Goal: Transaction & Acquisition: Purchase product/service

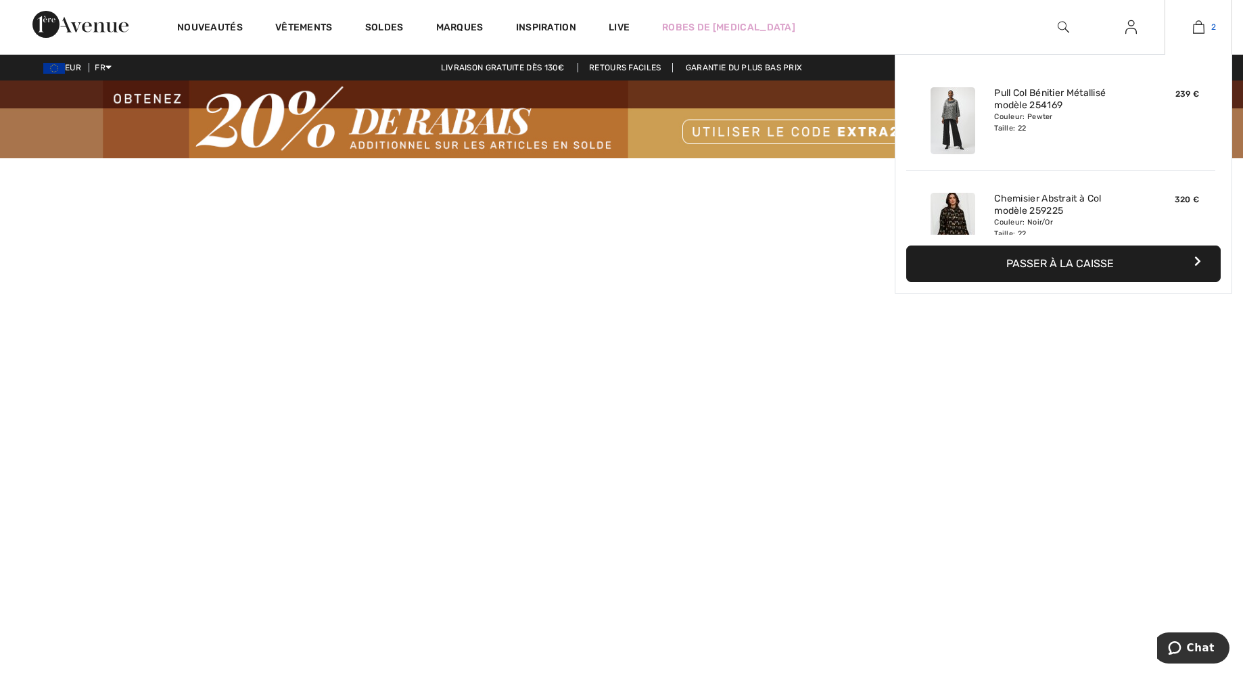
click at [1206, 28] on link "2" at bounding box center [1198, 27] width 66 height 16
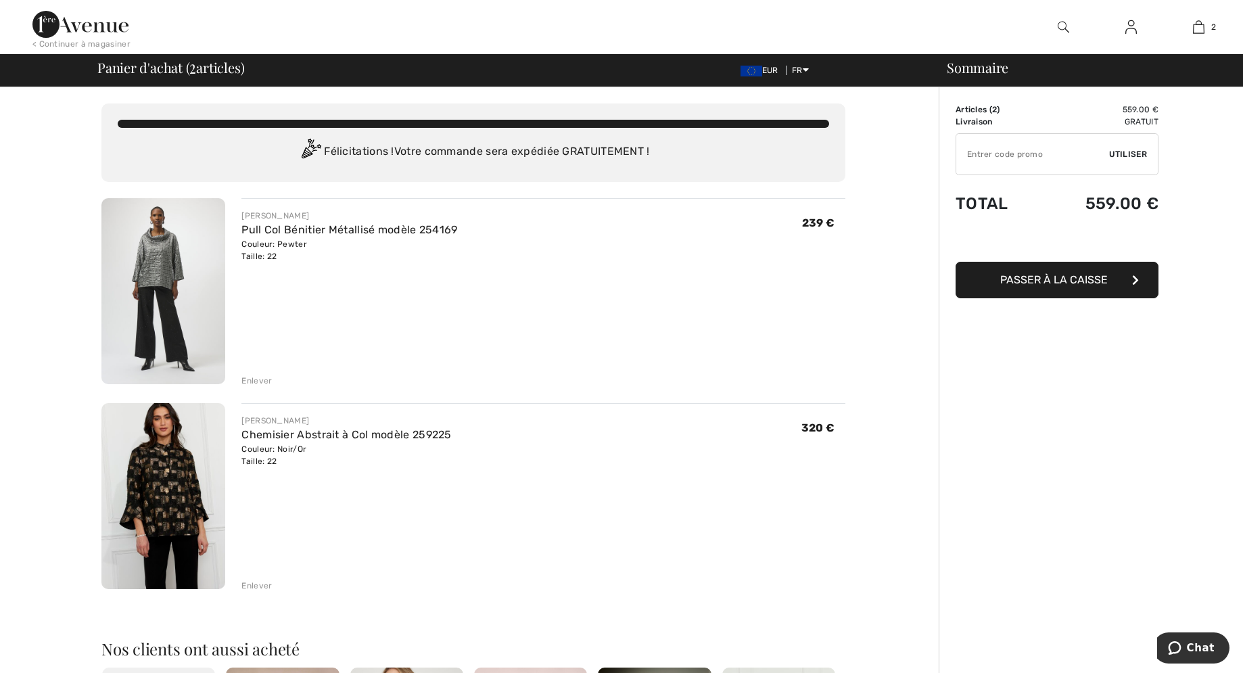
click at [1043, 285] on div "Passer à la caisse" at bounding box center [1056, 263] width 203 height 72
click at [1043, 285] on span "Passer à la caisse" at bounding box center [1054, 279] width 108 height 13
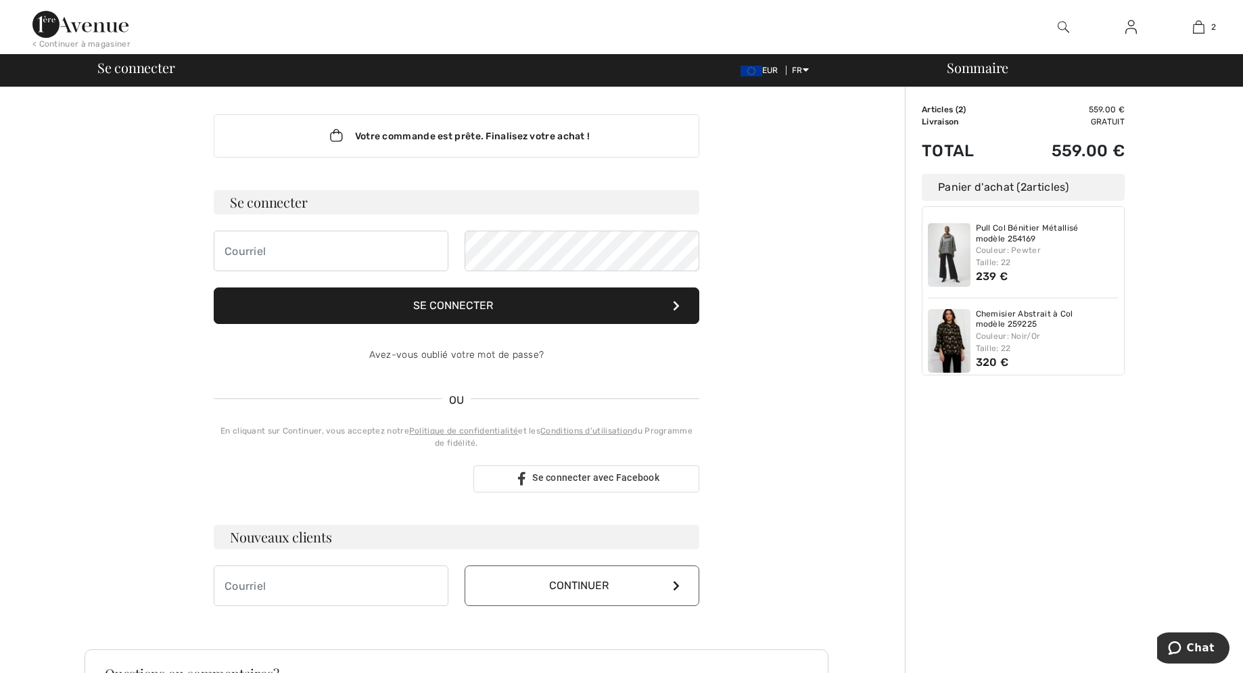
click at [1084, 490] on div "Sommaire Description Articles ( 2 ) 559.00 € Code promo 0.00 € Livraison Gratui…" at bounding box center [1074, 486] width 338 height 798
click at [263, 487] on div "Conectează-te cu Google. Se deschide într-o filă nouă" at bounding box center [338, 479] width 249 height 30
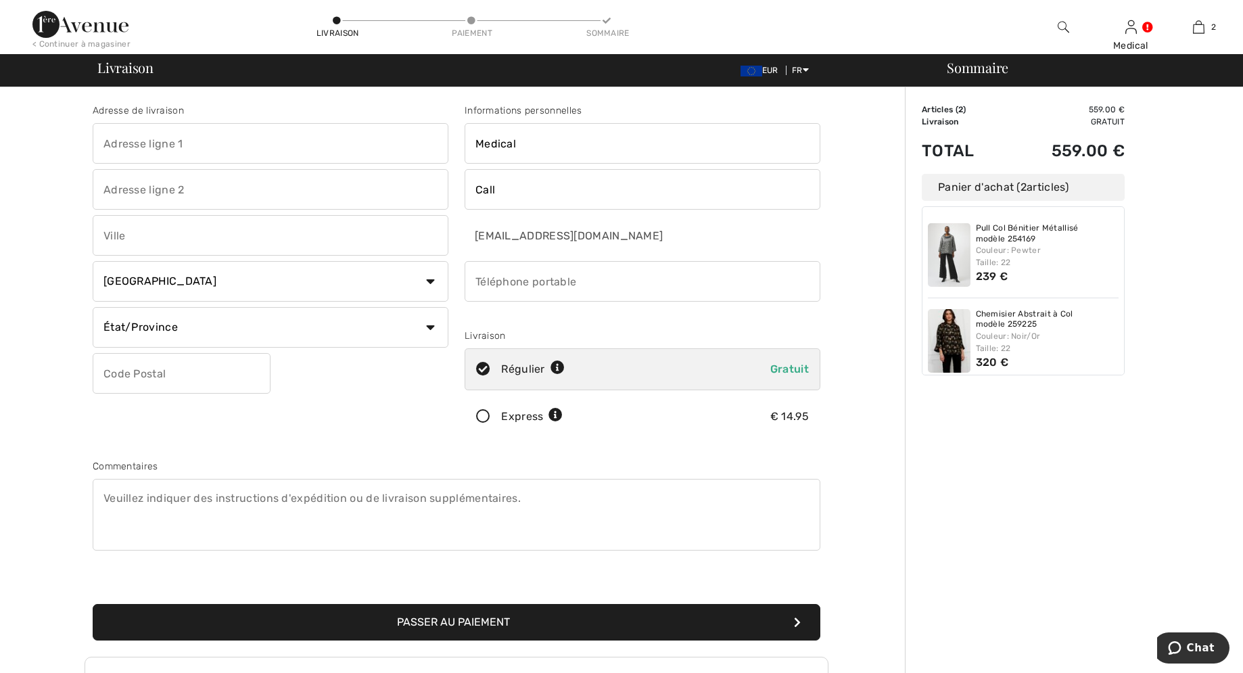
click at [93, 261] on select "Pays Canada États-Unis Afghanistan Afrique du Sud Aland Albanie Algérie Allemag…" at bounding box center [271, 281] width 356 height 41
select select "RO"
click option "Roumanie" at bounding box center [0, 0] width 0 height 0
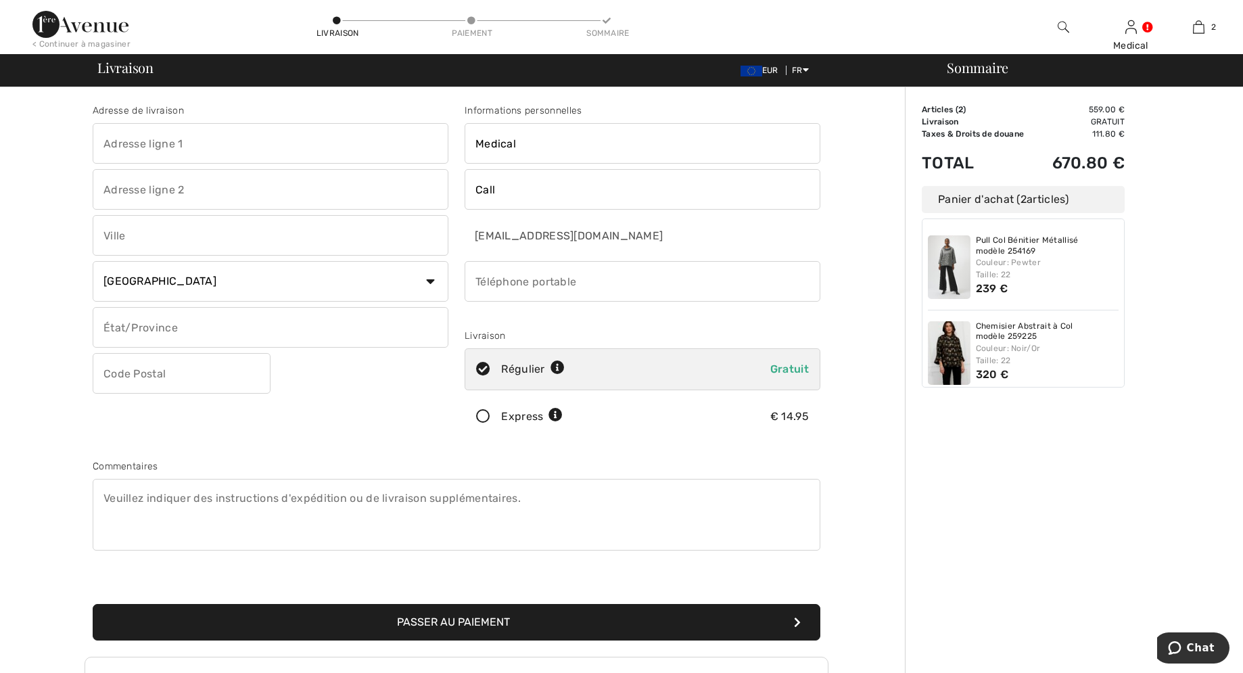
click at [156, 335] on input "text" at bounding box center [271, 327] width 356 height 41
type input "IF"
click at [185, 383] on input "text" at bounding box center [182, 373] width 178 height 41
type input "077175"
click at [514, 282] on input "phone" at bounding box center [642, 281] width 356 height 41
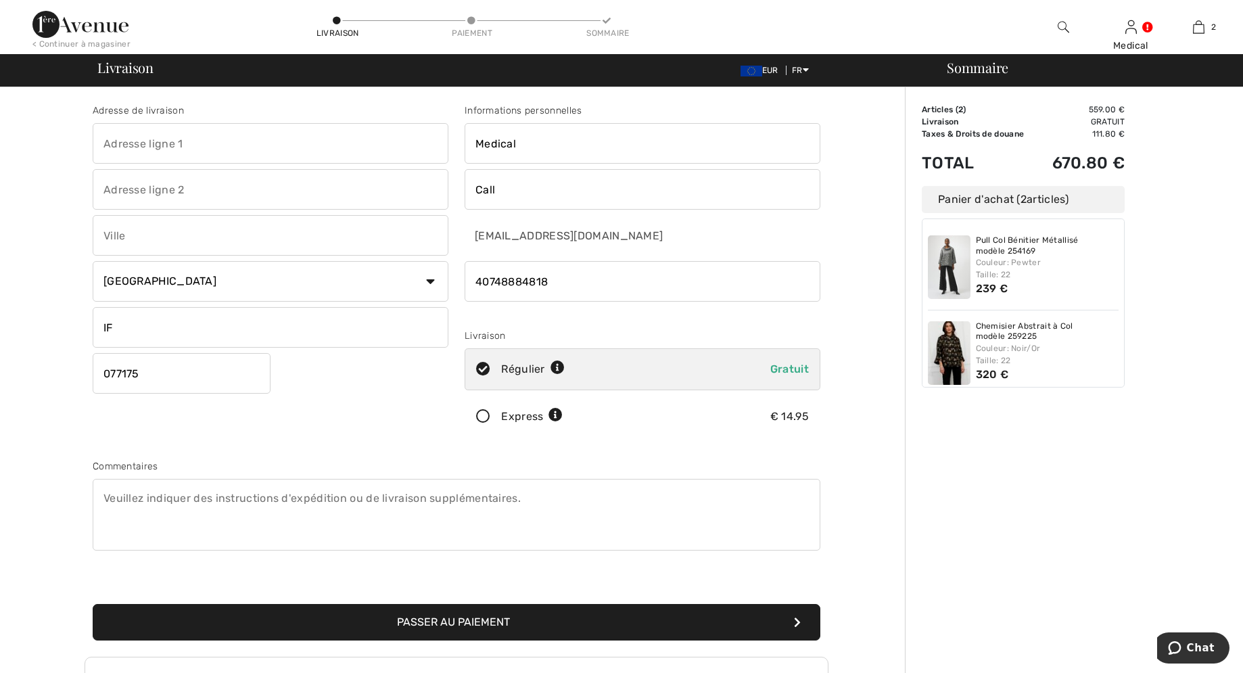
type input "40748884818"
click at [130, 147] on input "text" at bounding box center [271, 143] width 356 height 41
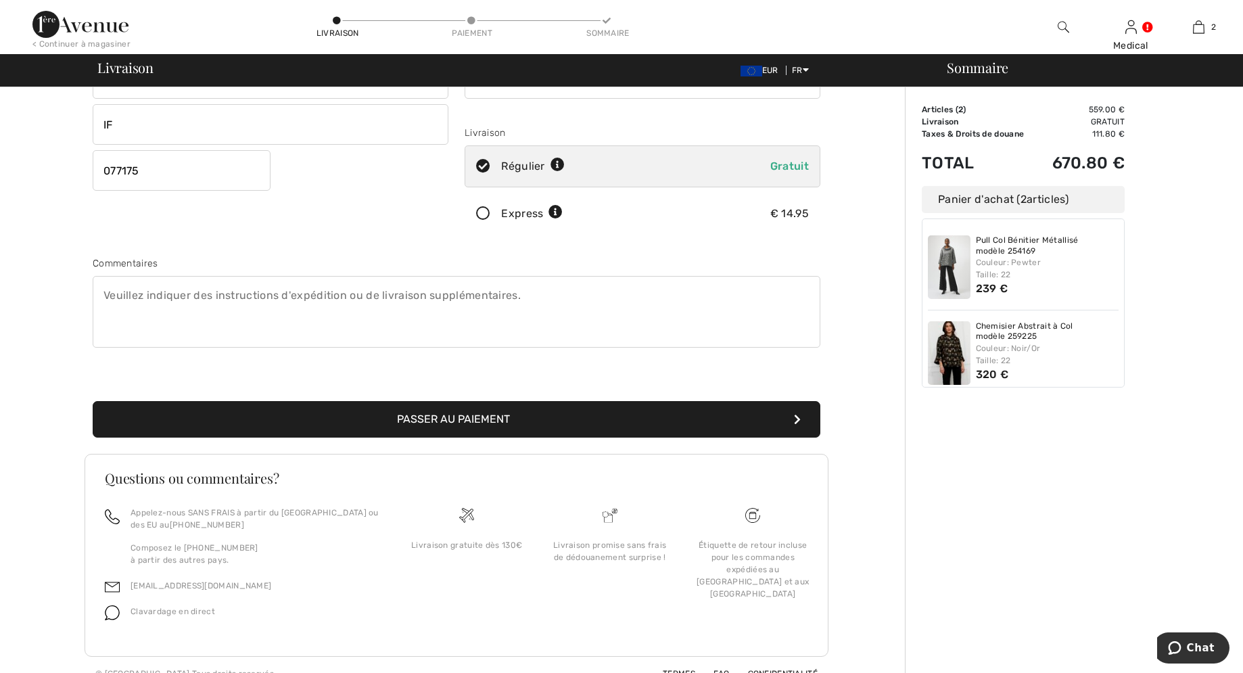
scroll to position [218, 0]
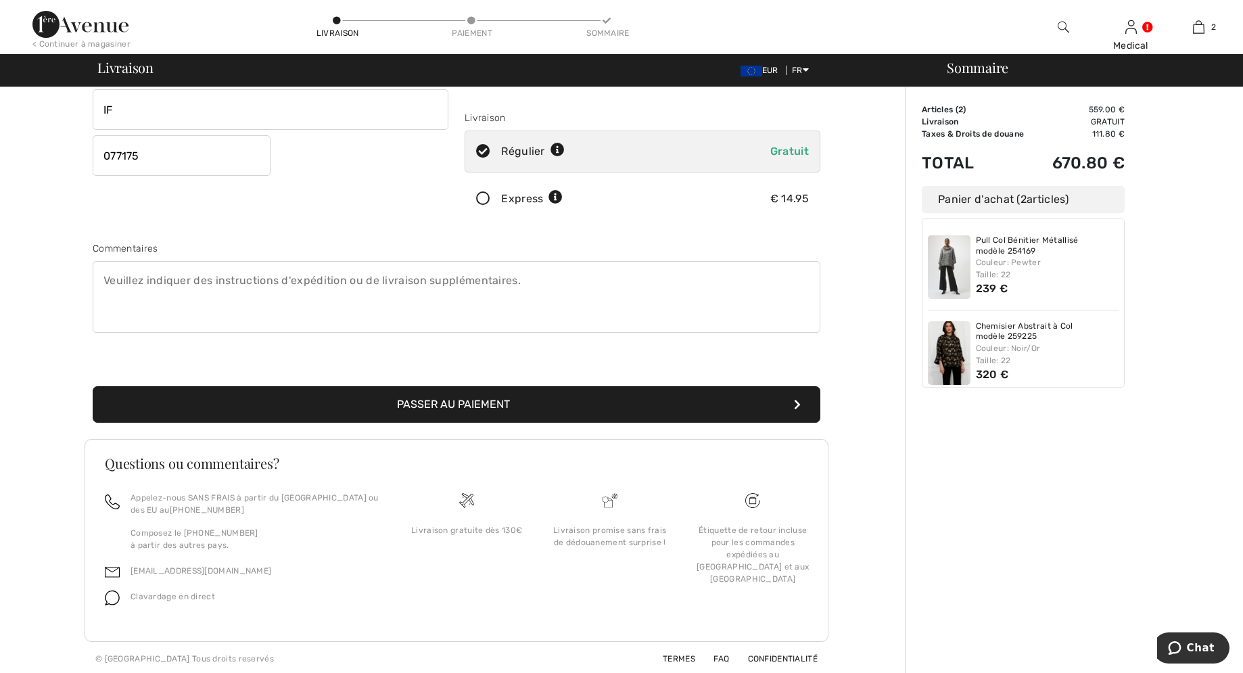
type input "Cosmopolis, strada Padurii nr 2, A2/402"
click at [507, 410] on button "Passer au paiement" at bounding box center [457, 404] width 728 height 37
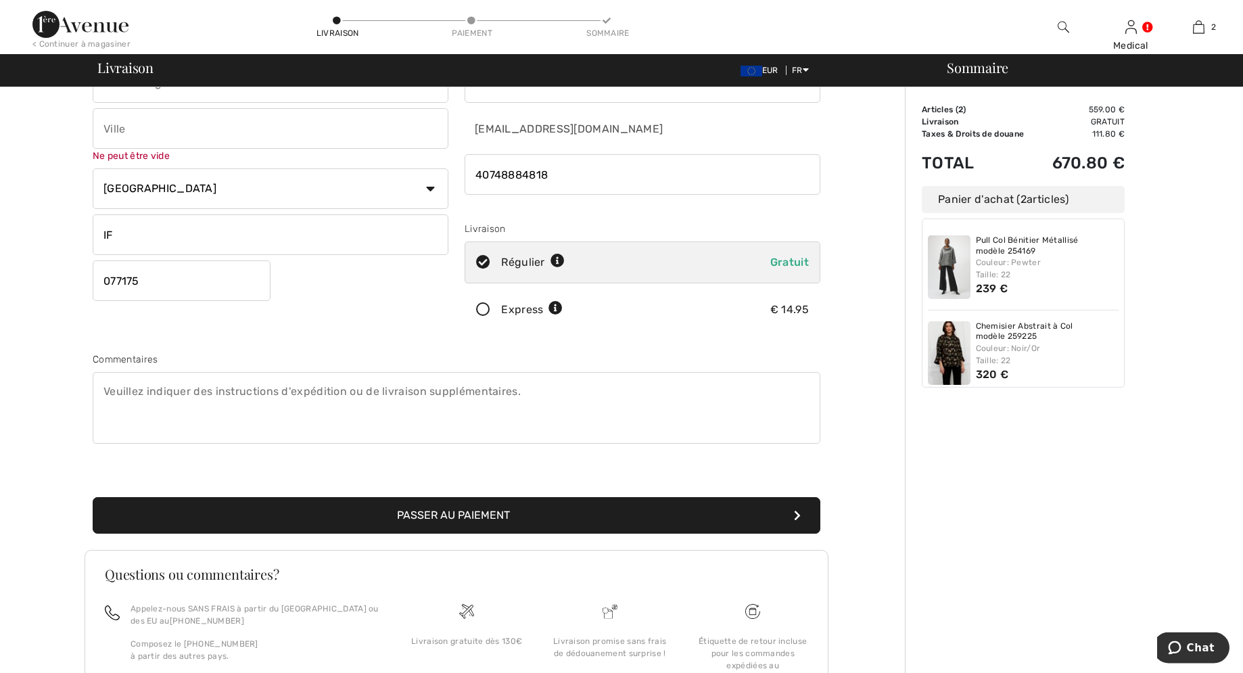
scroll to position [106, 0]
click at [430, 514] on button "Passer au paiement" at bounding box center [457, 516] width 728 height 37
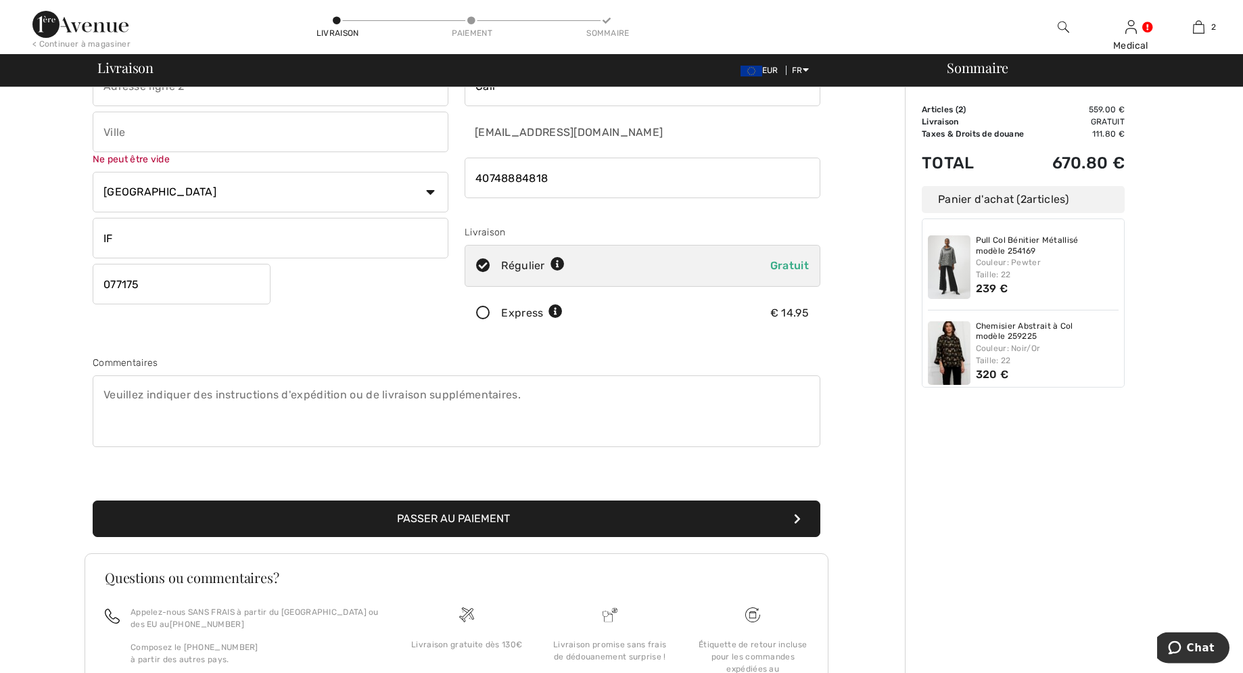
scroll to position [0, 0]
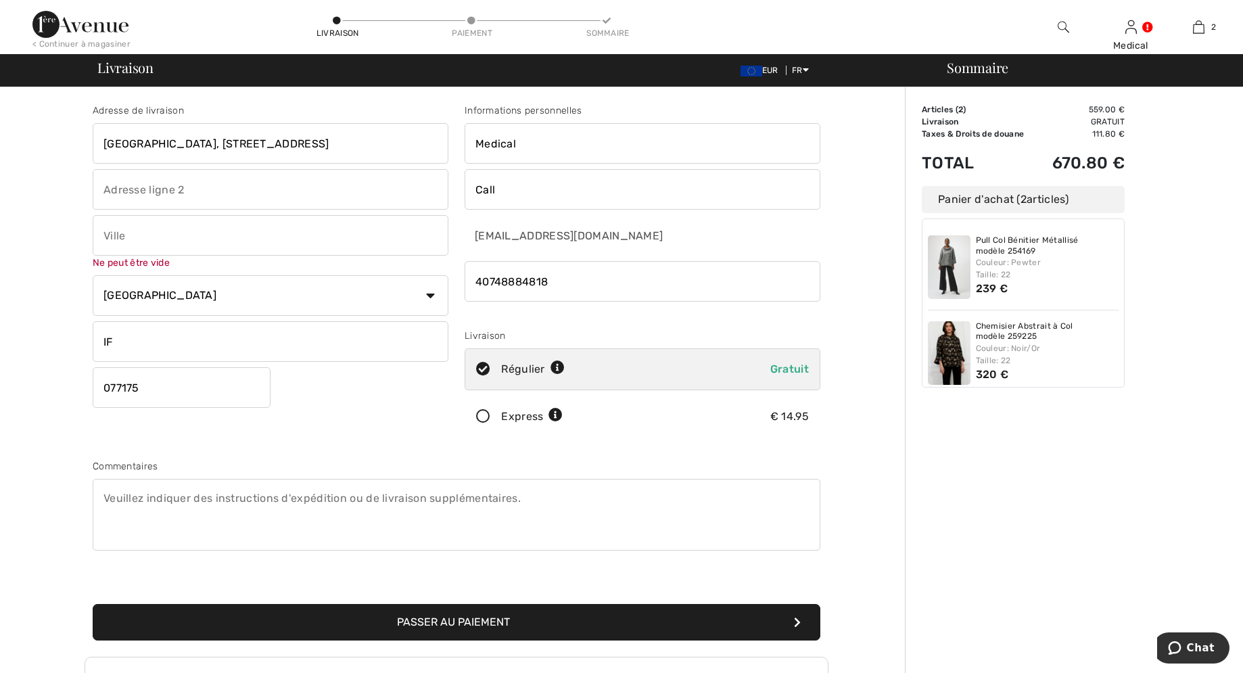
click at [146, 239] on input "text" at bounding box center [271, 235] width 356 height 41
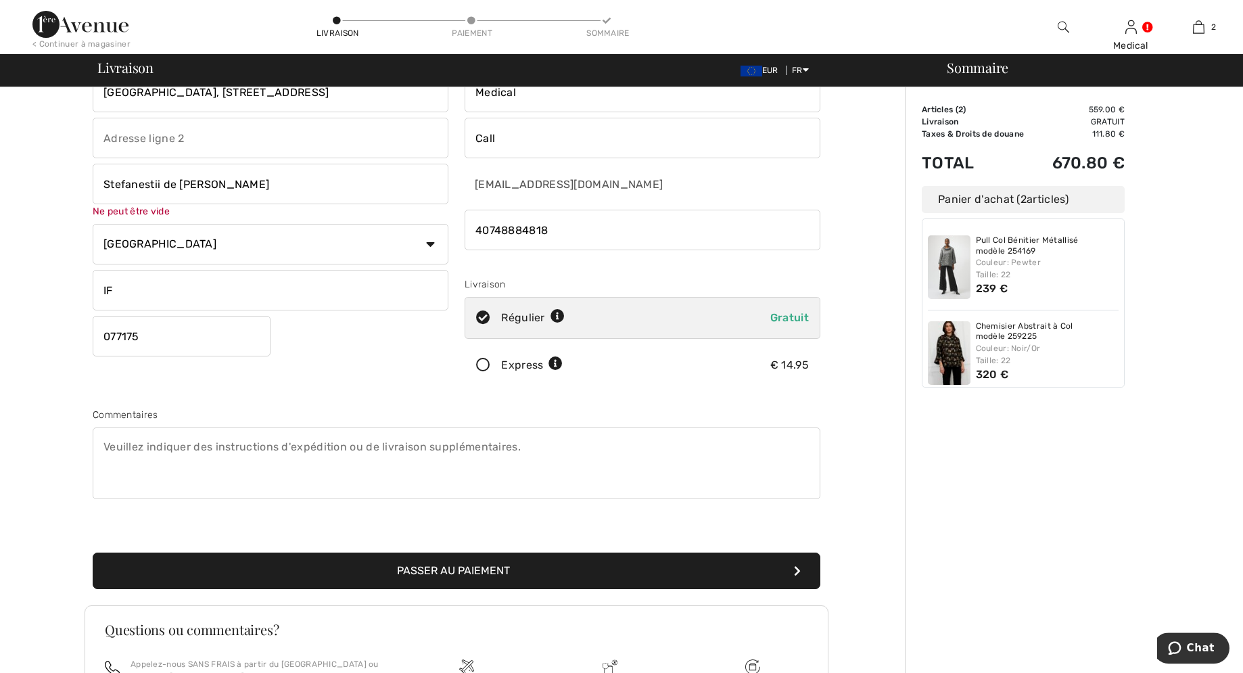
scroll to position [207, 0]
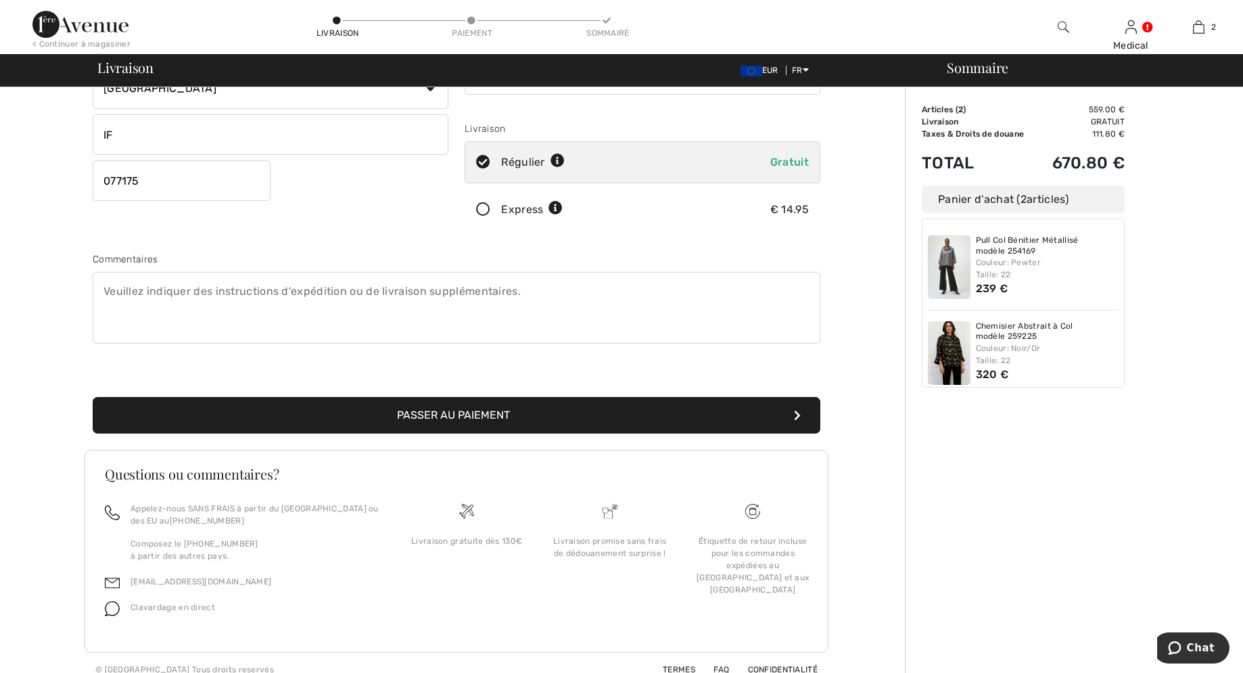
type input "Stefanestii de Jos"
click at [464, 414] on button "Passer au paiement" at bounding box center [457, 415] width 728 height 37
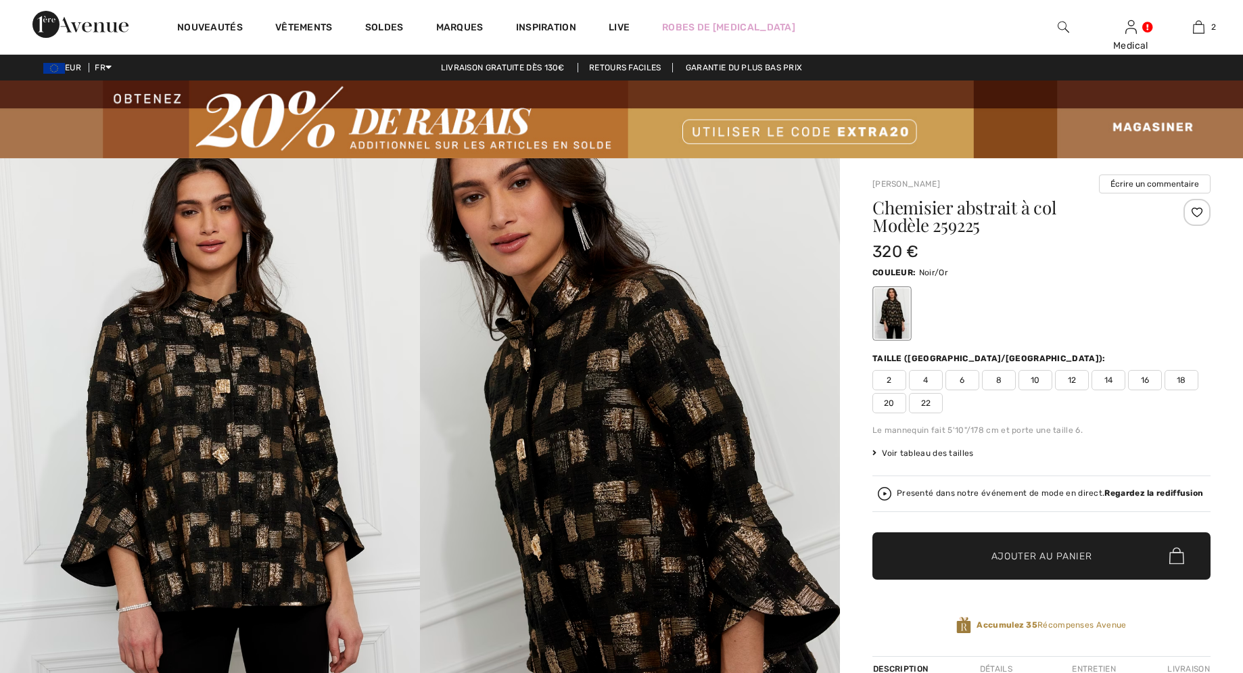
checkbox input "true"
